Goal: Check status: Check status

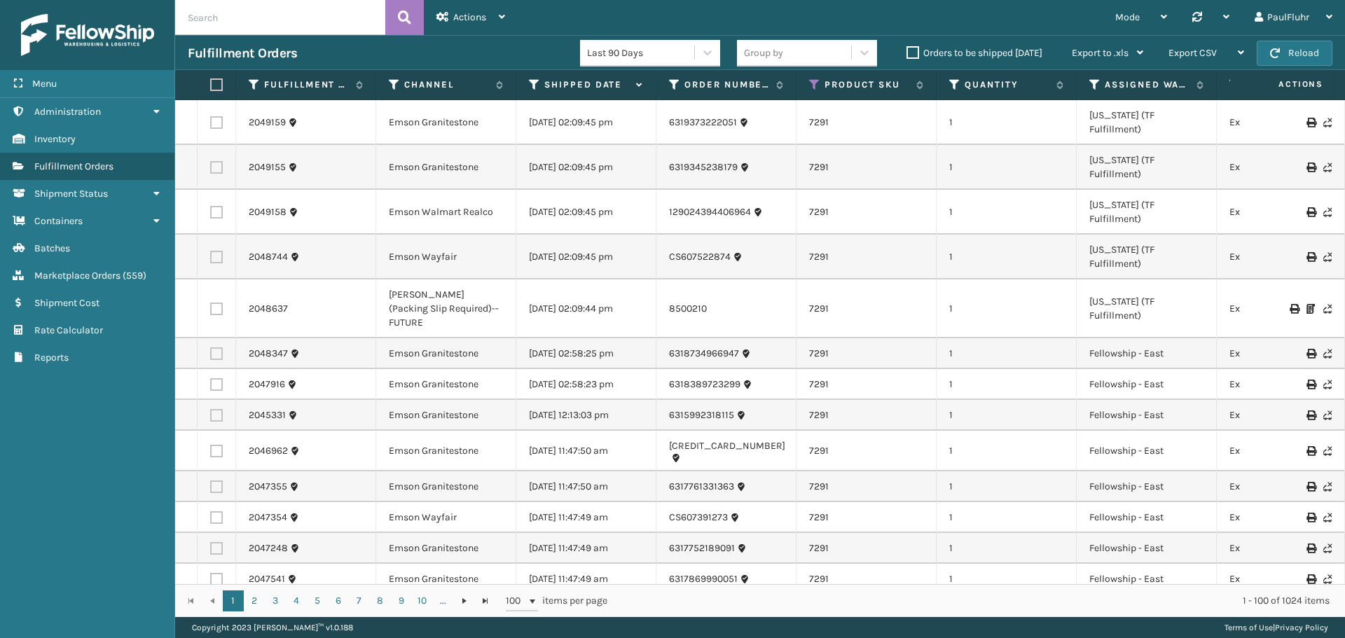
click at [258, 23] on input "text" at bounding box center [280, 17] width 210 height 35
paste input "6321341169827"
type input "6321341169827"
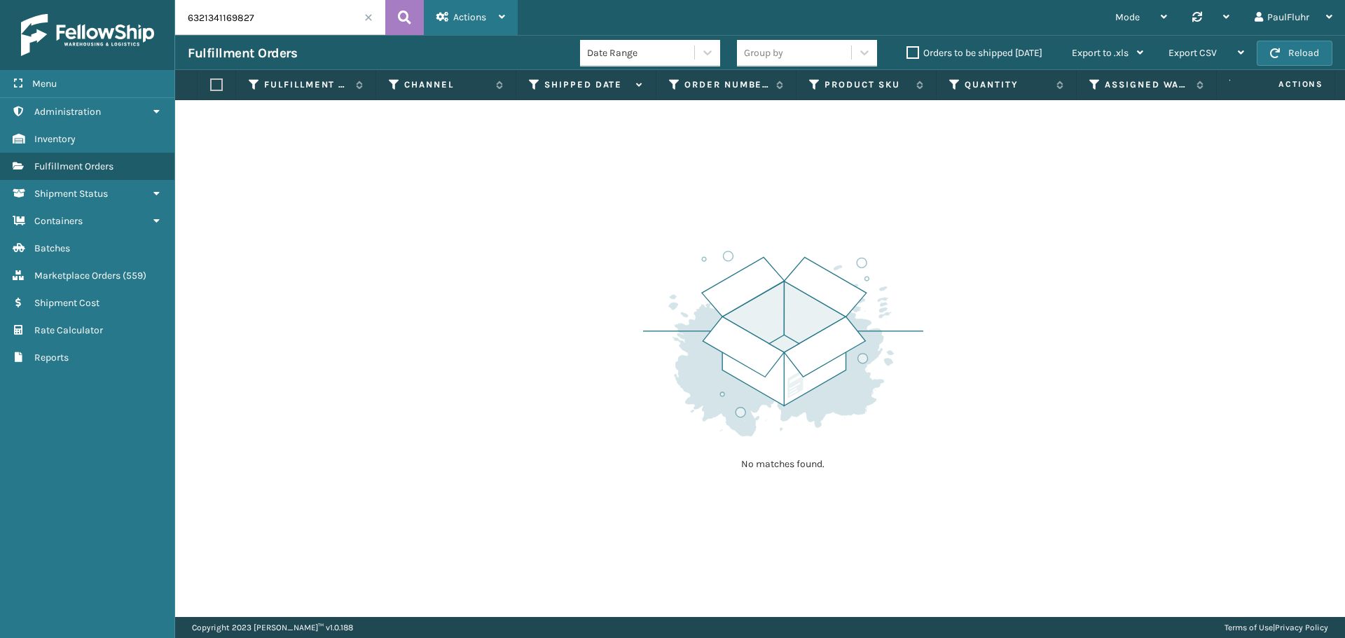
click at [453, 12] on span "Actions" at bounding box center [469, 17] width 33 height 12
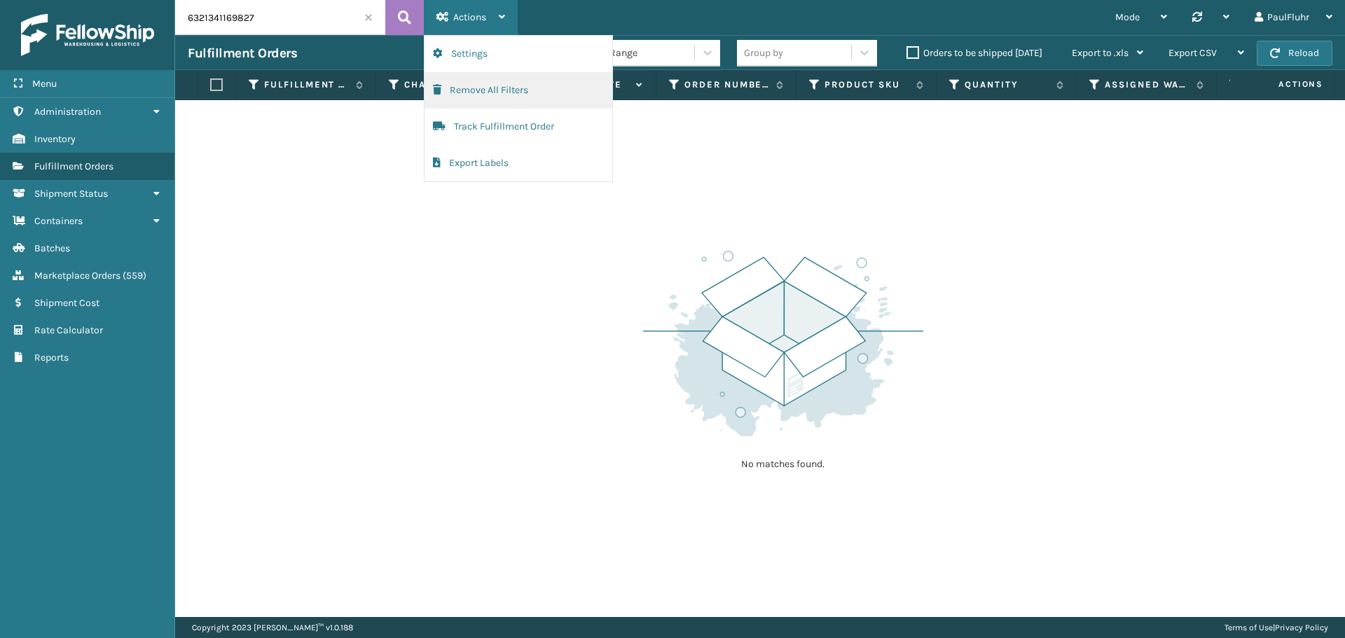
click at [502, 85] on button "Remove All Filters" at bounding box center [518, 90] width 188 height 36
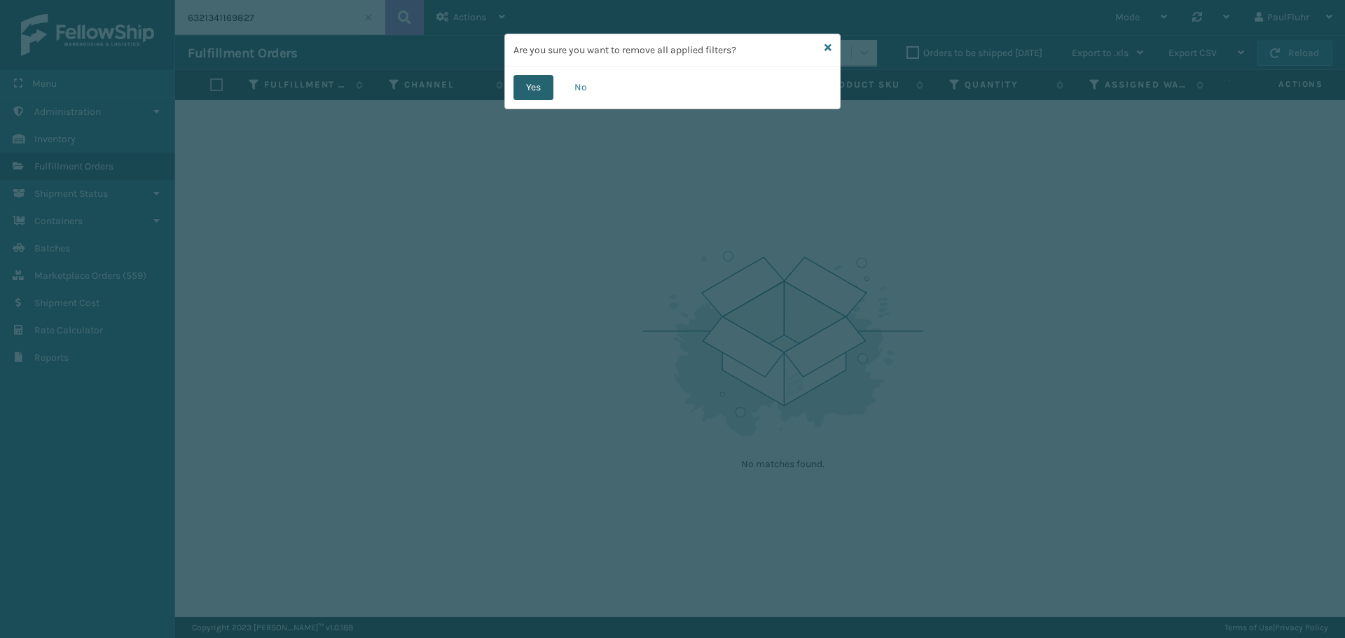
click at [529, 87] on button "Yes" at bounding box center [533, 87] width 40 height 25
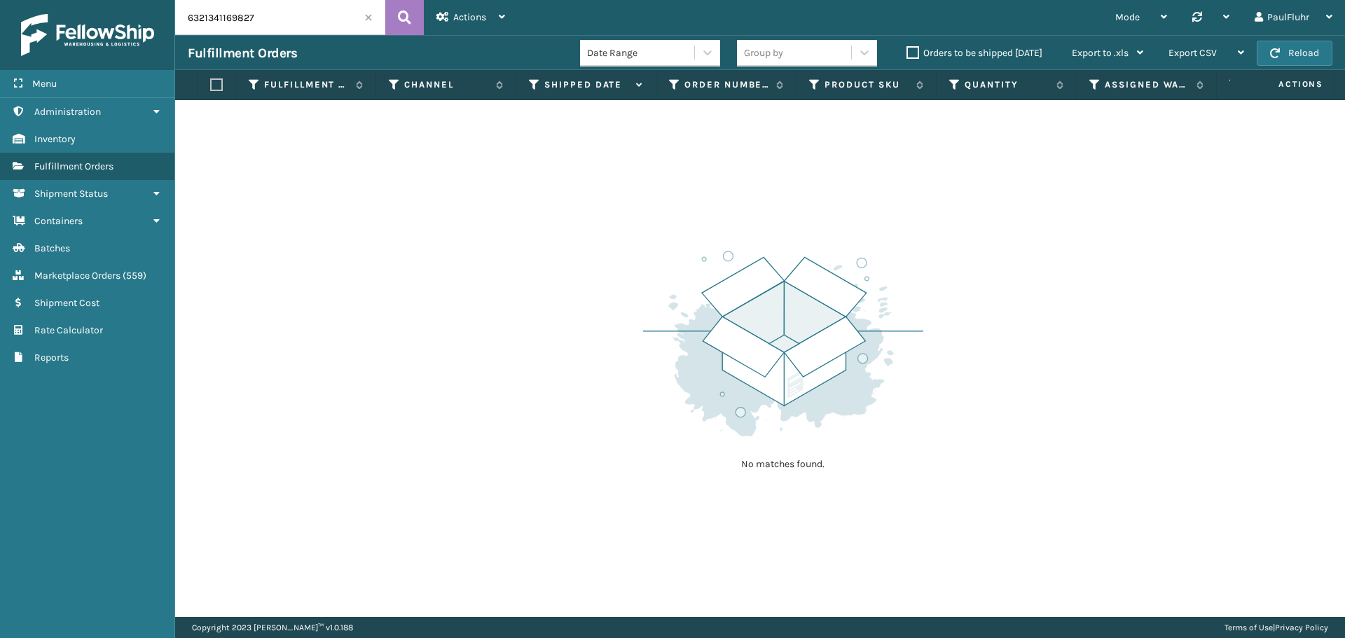
drag, startPoint x: 298, startPoint y: 20, endPoint x: 179, endPoint y: 12, distance: 119.3
click at [179, 12] on input "6321341169827" at bounding box center [280, 17] width 210 height 35
click at [399, 10] on icon at bounding box center [404, 17] width 13 height 21
click at [373, 17] on input "6321341169827" at bounding box center [280, 17] width 210 height 35
click at [368, 15] on span at bounding box center [368, 17] width 8 height 8
